Goal: Transaction & Acquisition: Obtain resource

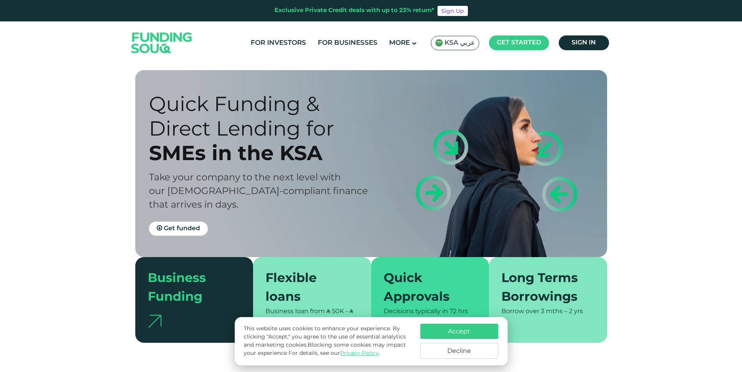
click at [452, 44] on span "KSA عربي" at bounding box center [459, 43] width 30 height 9
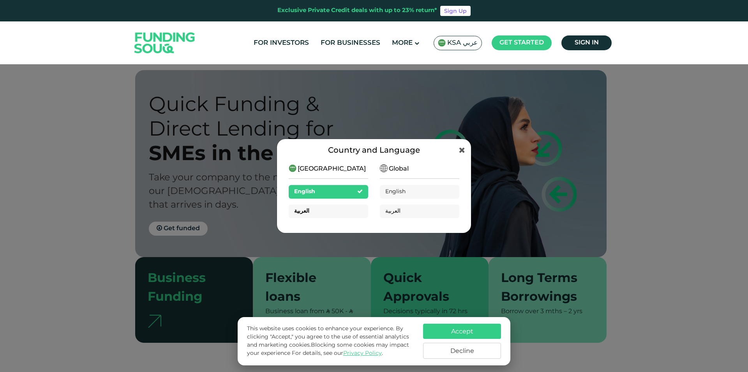
click at [334, 211] on div "العربية" at bounding box center [328, 212] width 79 height 14
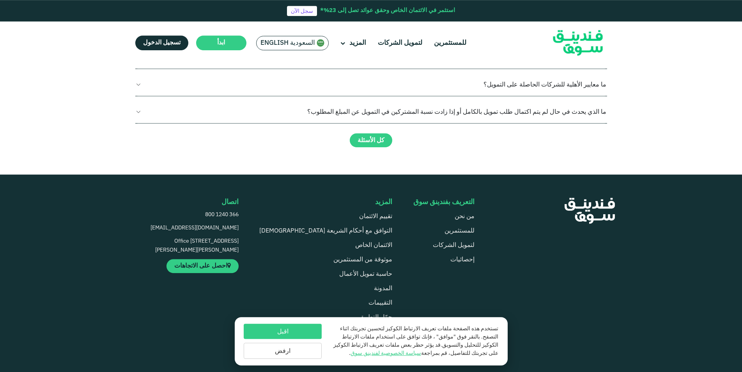
scroll to position [1152, 0]
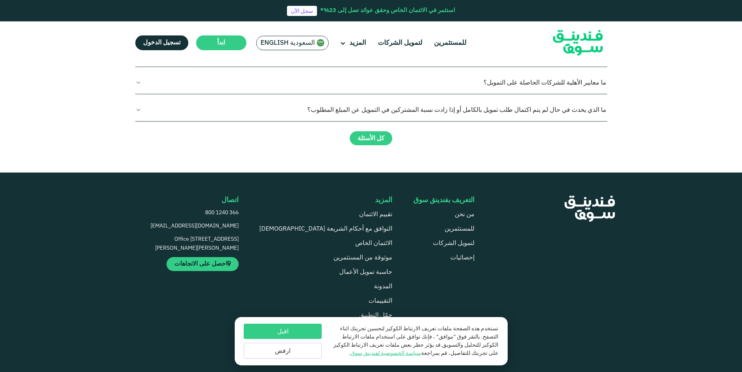
drag, startPoint x: 531, startPoint y: 166, endPoint x: 145, endPoint y: 160, distance: 385.4
drag, startPoint x: 560, startPoint y: 168, endPoint x: 231, endPoint y: 163, distance: 329.7
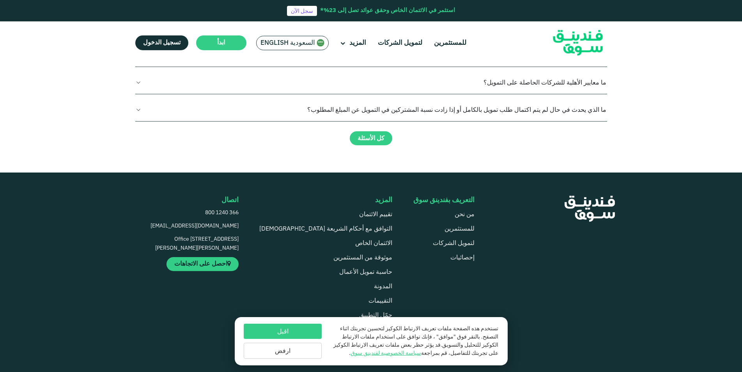
drag, startPoint x: 518, startPoint y: 151, endPoint x: 147, endPoint y: 162, distance: 371.1
drag, startPoint x: 241, startPoint y: 145, endPoint x: 474, endPoint y: 151, distance: 232.7
drag, startPoint x: 224, startPoint y: 154, endPoint x: 505, endPoint y: 155, distance: 280.9
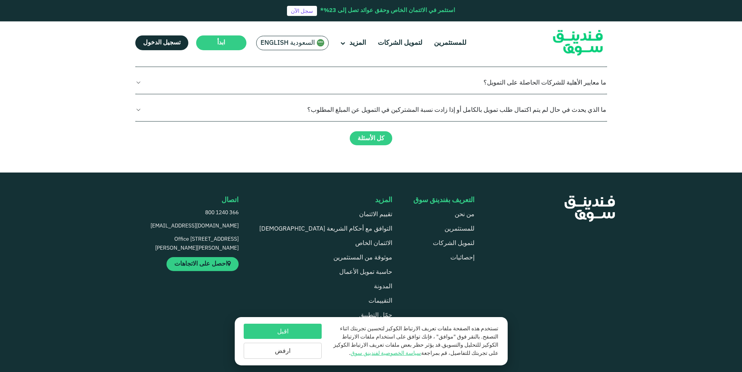
drag, startPoint x: 235, startPoint y: 146, endPoint x: 450, endPoint y: 170, distance: 216.8
drag, startPoint x: 286, startPoint y: 329, endPoint x: 290, endPoint y: 326, distance: 5.0
click at [286, 328] on button "اقبل" at bounding box center [283, 331] width 78 height 15
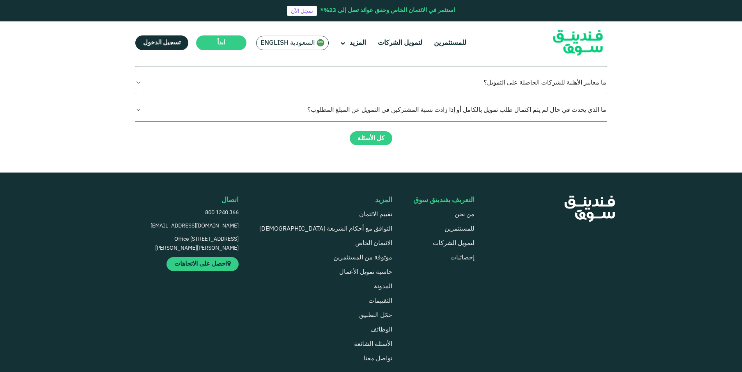
drag, startPoint x: 210, startPoint y: 153, endPoint x: 540, endPoint y: 155, distance: 330.0
